Goal: Transaction & Acquisition: Subscribe to service/newsletter

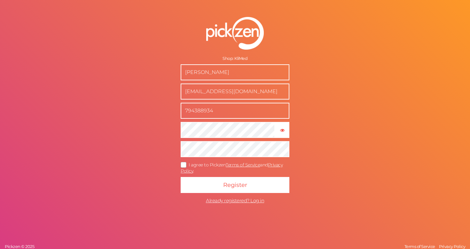
click at [198, 161] on div "I agree to Pickzen Terms of Service and Privacy Policy ." at bounding box center [235, 167] width 109 height 14
click at [184, 166] on icon at bounding box center [184, 165] width 10 height 4
click at [0, 0] on input "I agree to Pickzen Terms of Service and Privacy Policy ." at bounding box center [0, 0] width 0 height 0
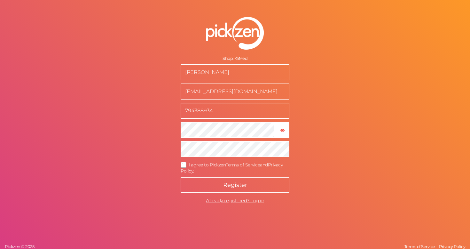
click at [251, 187] on button "Register" at bounding box center [235, 185] width 109 height 16
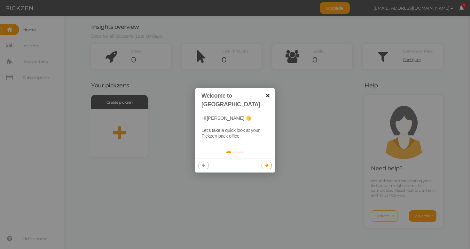
click at [270, 96] on link "×" at bounding box center [268, 95] width 14 height 14
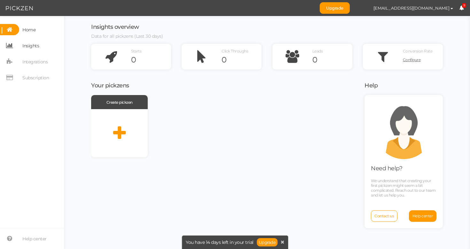
click at [45, 46] on link "Insights" at bounding box center [32, 45] width 64 height 11
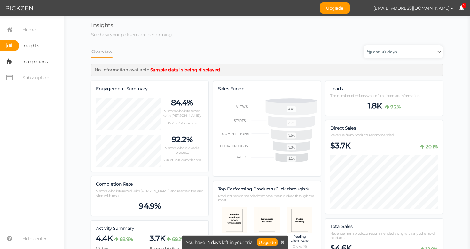
click at [47, 61] on span "Integrations" at bounding box center [34, 62] width 25 height 10
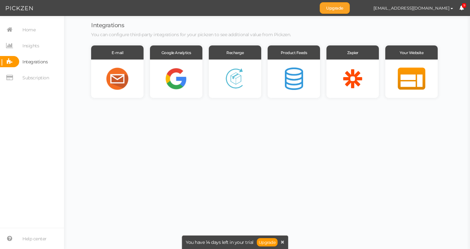
click at [350, 9] on link "Upgrade" at bounding box center [335, 8] width 30 height 12
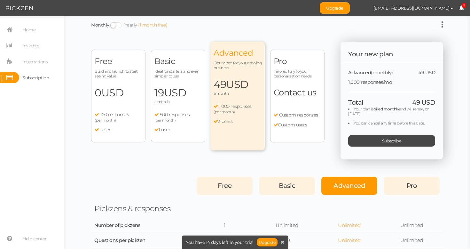
click at [111, 24] on span at bounding box center [115, 25] width 11 height 6
click at [0, 0] on input "Monthly Yearly (1 month free)" at bounding box center [0, 0] width 0 height 0
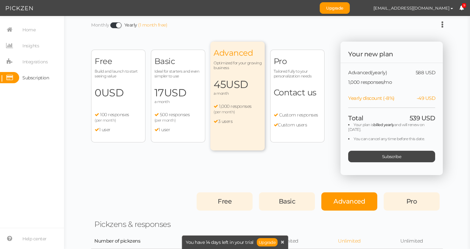
click at [110, 25] on span at bounding box center [115, 25] width 11 height 6
click at [0, 0] on input "Monthly Yearly (1 month free)" at bounding box center [0, 0] width 0 height 0
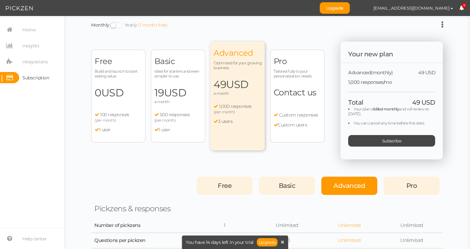
click at [115, 25] on span at bounding box center [115, 25] width 11 height 6
click at [0, 0] on input "Monthly Yearly (1 month free)" at bounding box center [0, 0] width 0 height 0
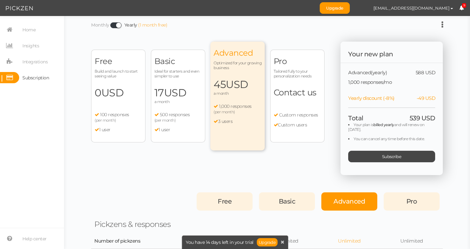
click at [115, 25] on span at bounding box center [115, 25] width 11 height 6
click at [0, 0] on input "Monthly Yearly (1 month free)" at bounding box center [0, 0] width 0 height 0
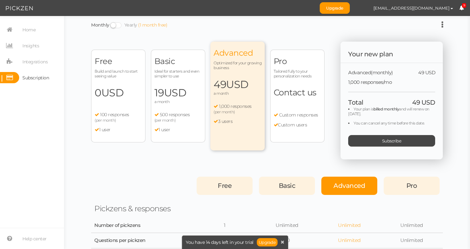
click at [115, 25] on span at bounding box center [115, 25] width 11 height 6
click at [0, 0] on input "Monthly Yearly (1 month free)" at bounding box center [0, 0] width 0 height 0
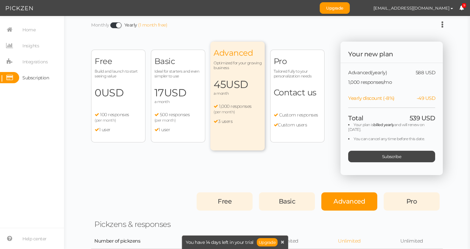
click at [296, 62] on span "Pro" at bounding box center [297, 61] width 47 height 10
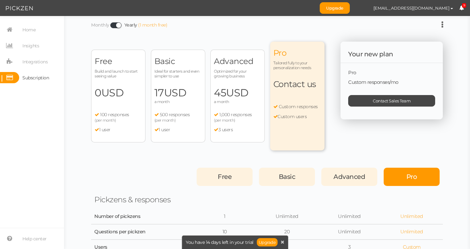
click at [30, 21] on section "Home Insights Integrations Subscription Help center" at bounding box center [32, 132] width 64 height 233
click at [30, 27] on span "Home" at bounding box center [28, 30] width 13 height 10
